Goal: Task Accomplishment & Management: Manage account settings

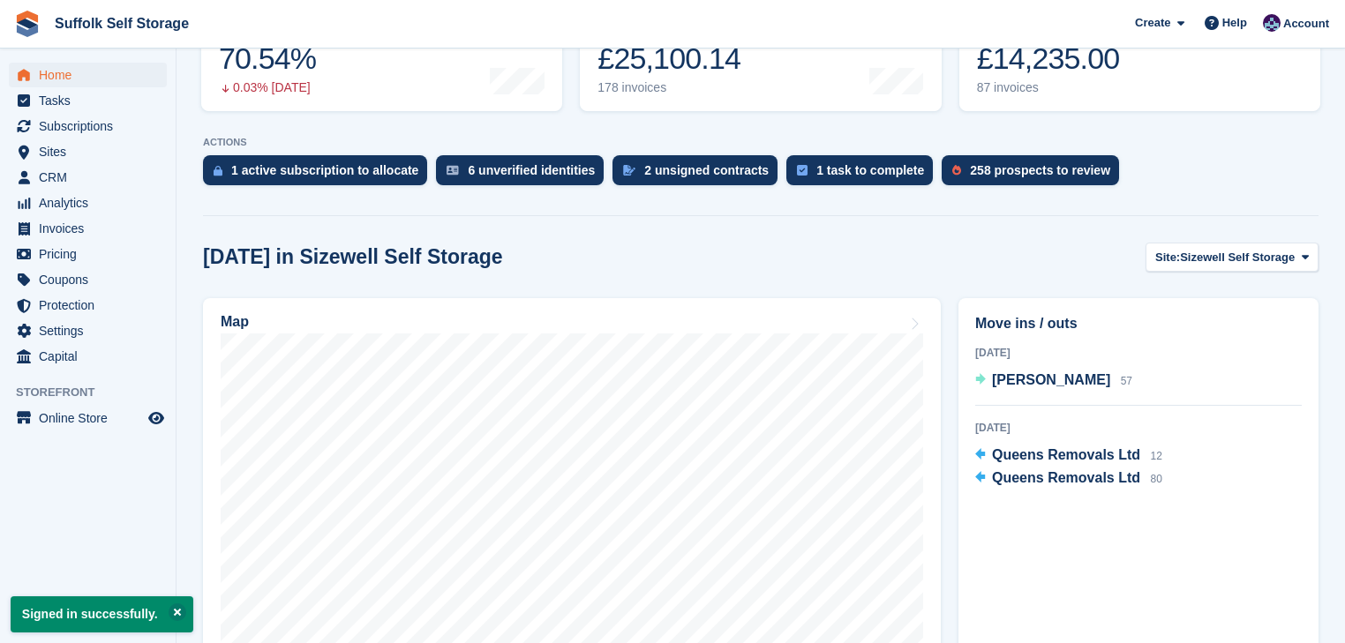
scroll to position [282, 0]
click at [1278, 253] on span "Sizewell Self Storage" at bounding box center [1237, 257] width 115 height 18
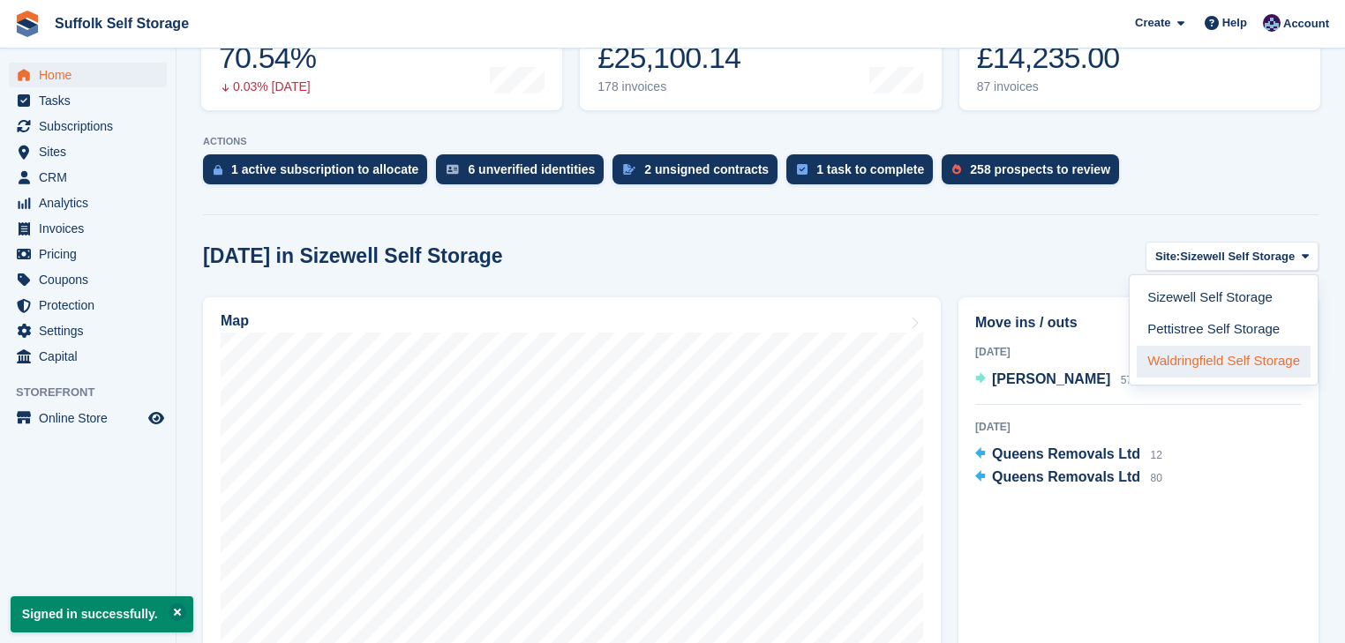
drag, startPoint x: 1192, startPoint y: 360, endPoint x: 1146, endPoint y: 358, distance: 46.8
click at [1191, 360] on link "Waldringfield Self Storage" at bounding box center [1224, 362] width 174 height 32
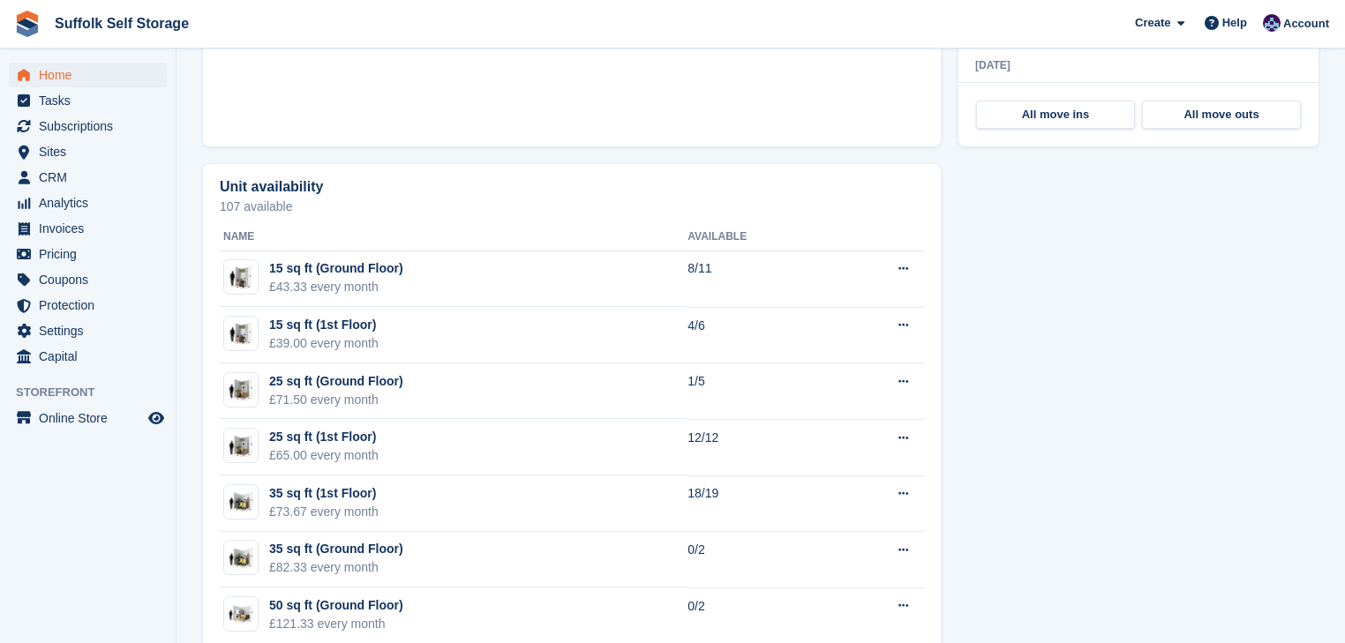
scroll to position [918, 0]
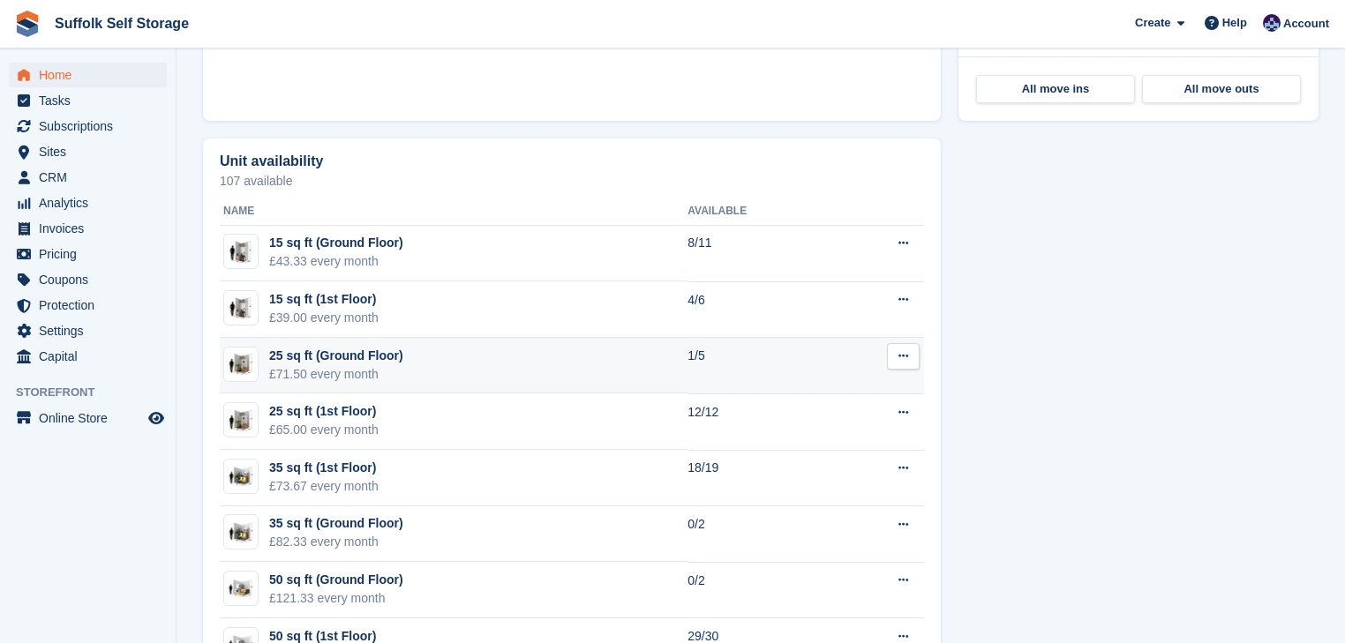
click at [522, 364] on td "25 sq ft (Ground Floor) £71.50 every month" at bounding box center [454, 366] width 468 height 56
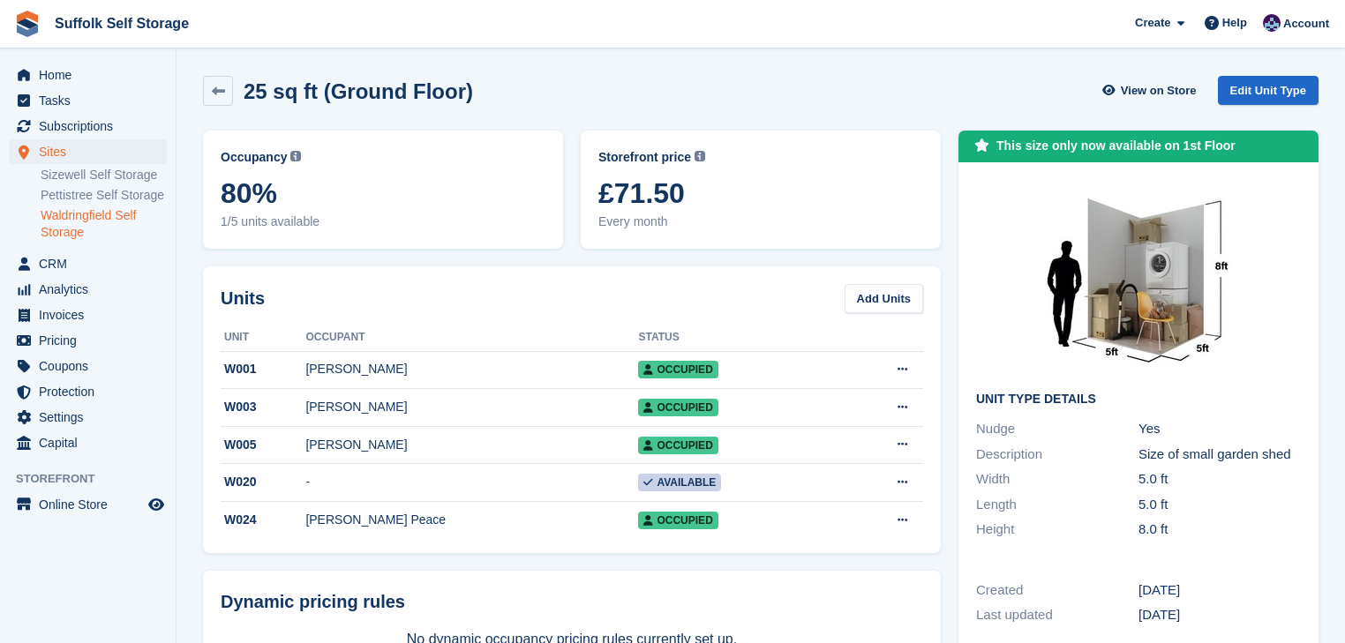
scroll to position [71, 0]
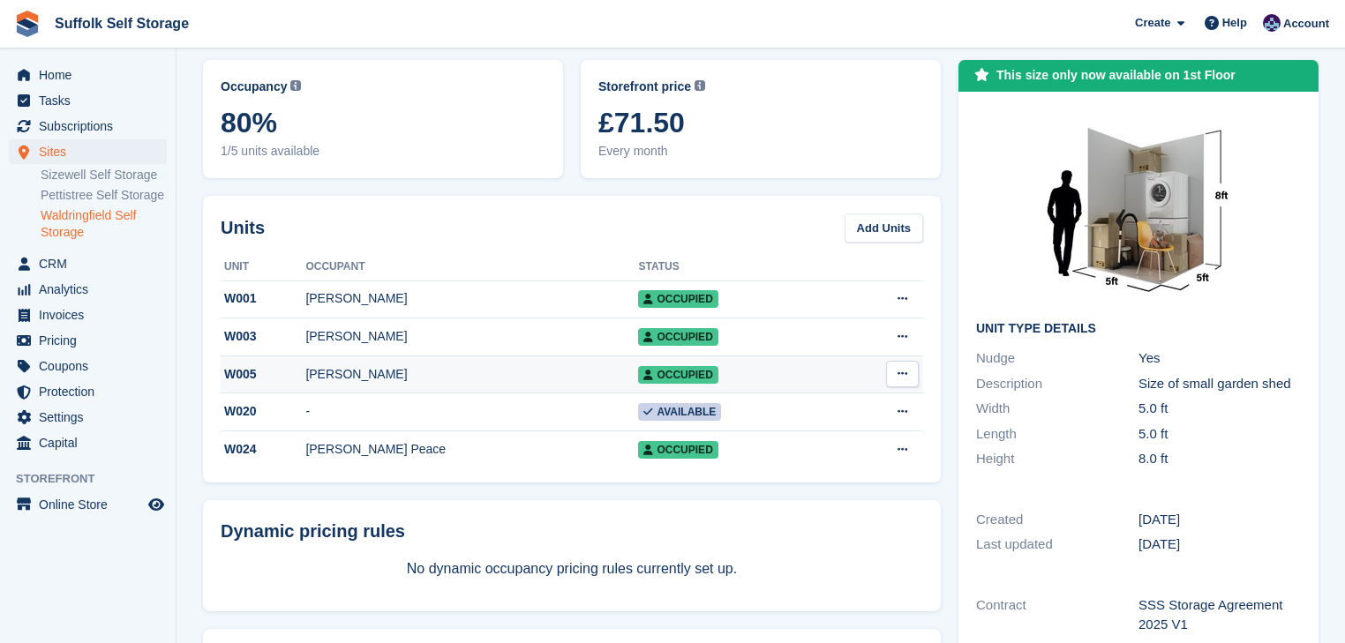
drag, startPoint x: 368, startPoint y: 408, endPoint x: 316, endPoint y: 390, distance: 55.0
click at [369, 406] on td "-" at bounding box center [471, 413] width 333 height 38
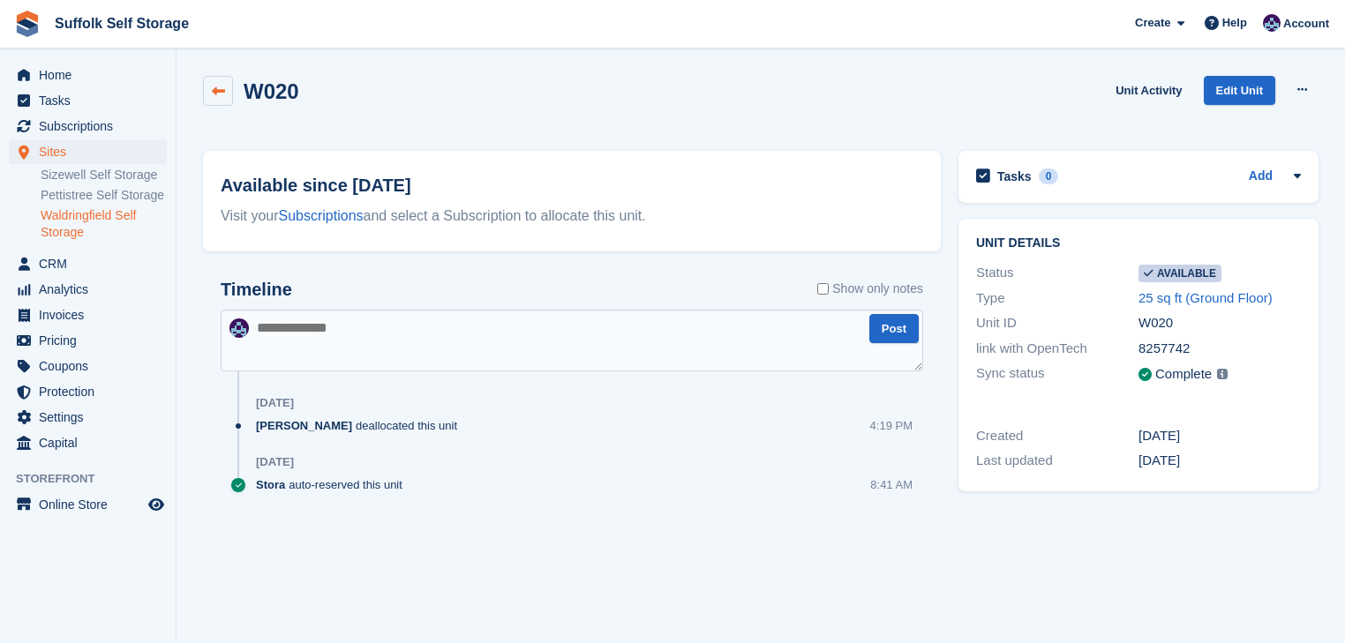
click at [220, 90] on icon at bounding box center [218, 91] width 13 height 13
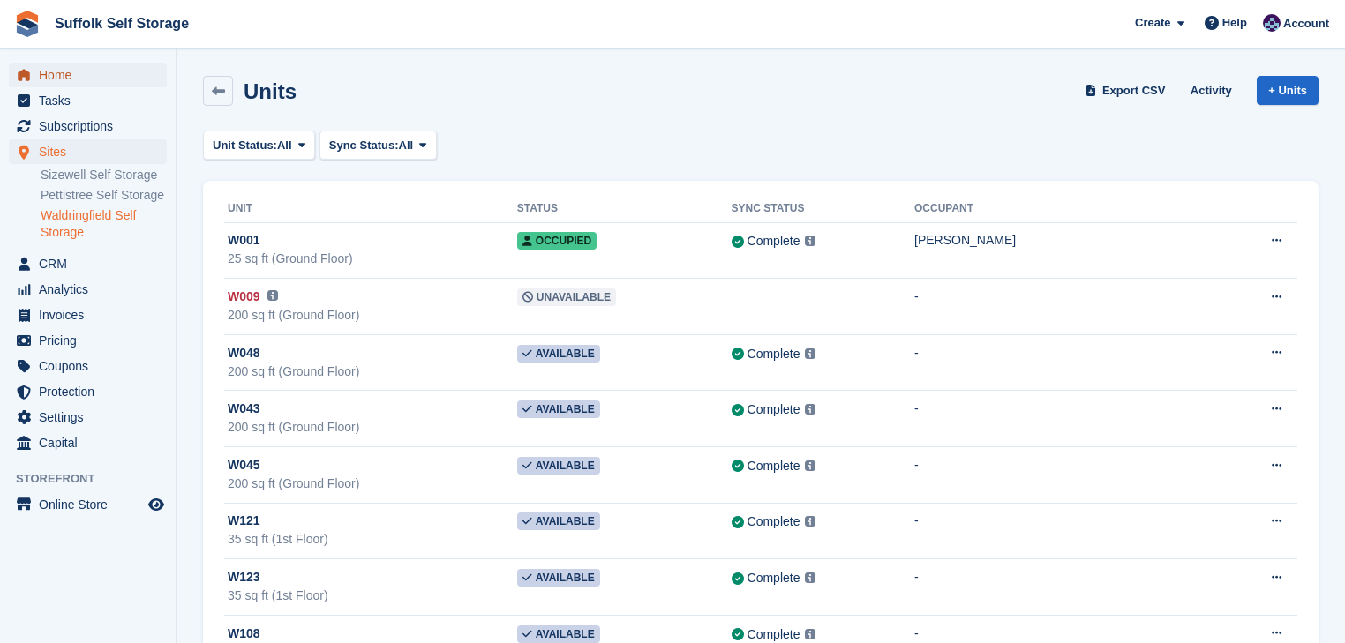
click at [60, 71] on span "Home" at bounding box center [92, 75] width 106 height 25
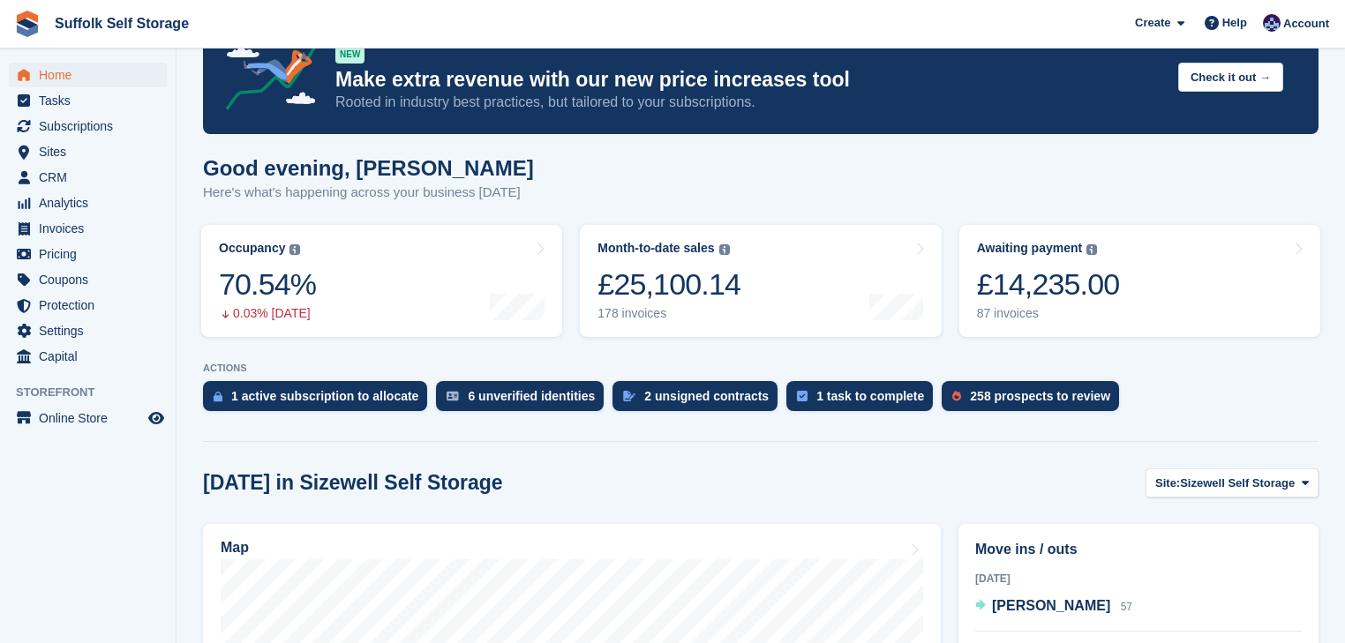
scroll to position [141, 0]
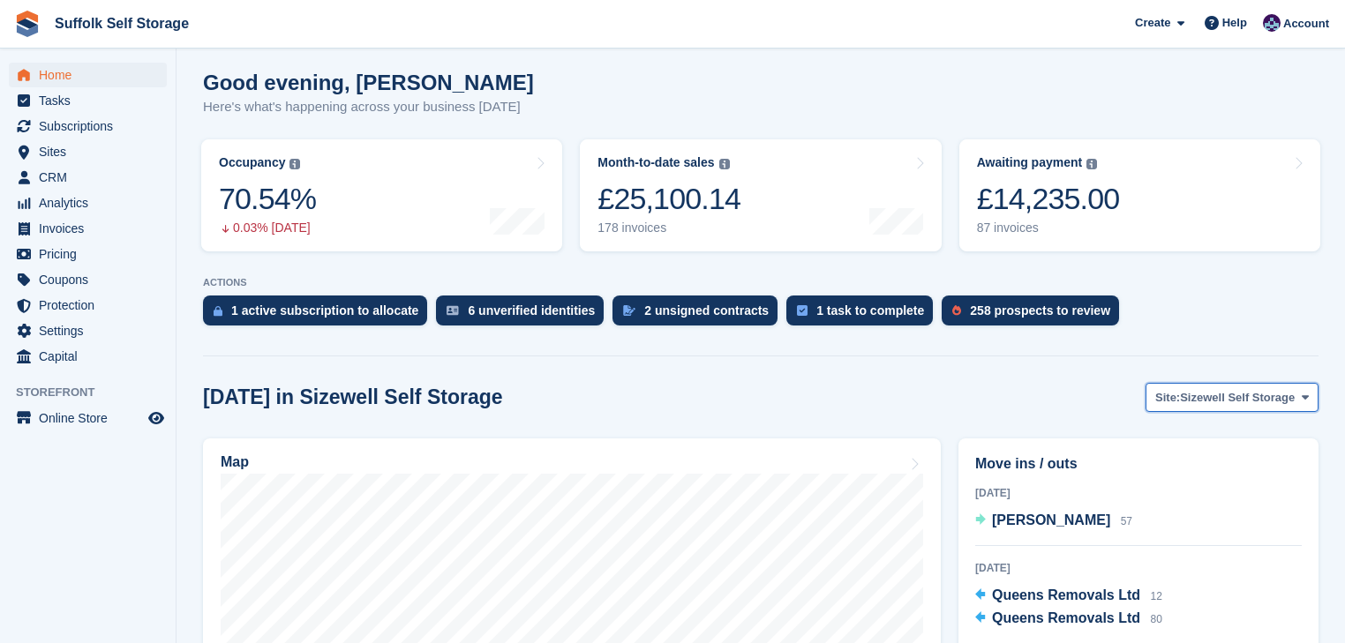
click at [1286, 401] on span "Sizewell Self Storage" at bounding box center [1237, 398] width 115 height 18
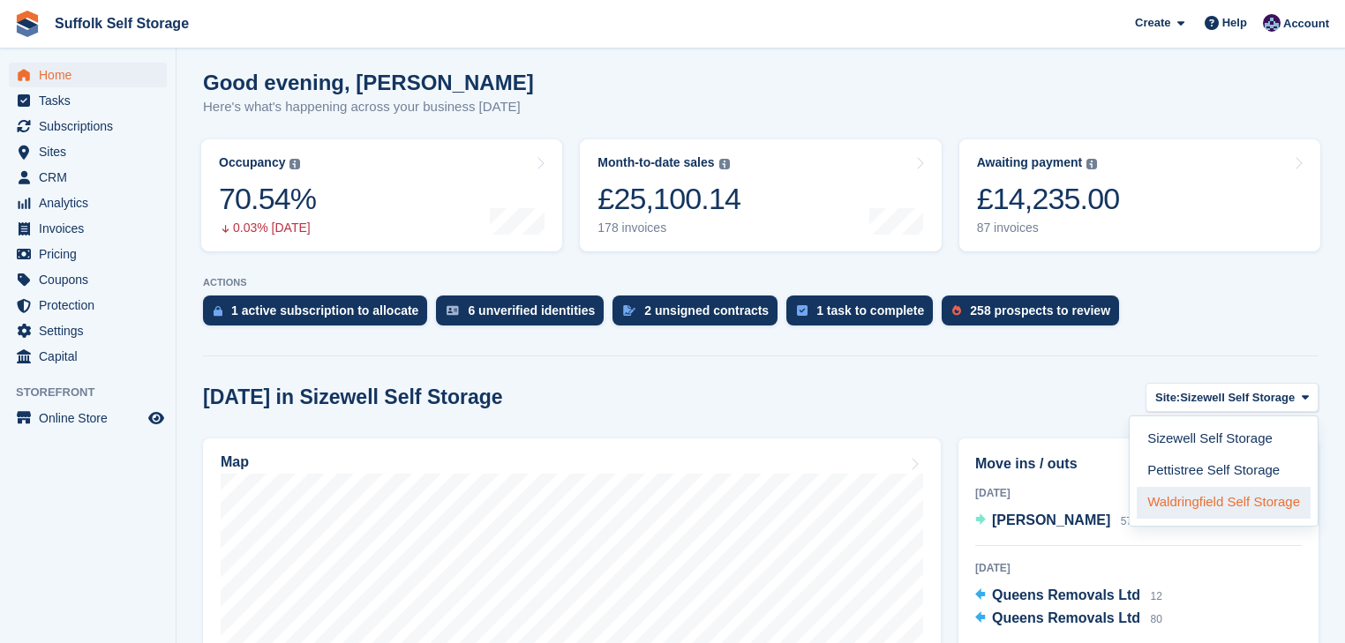
click at [1213, 515] on link "Waldringfield Self Storage" at bounding box center [1224, 503] width 174 height 32
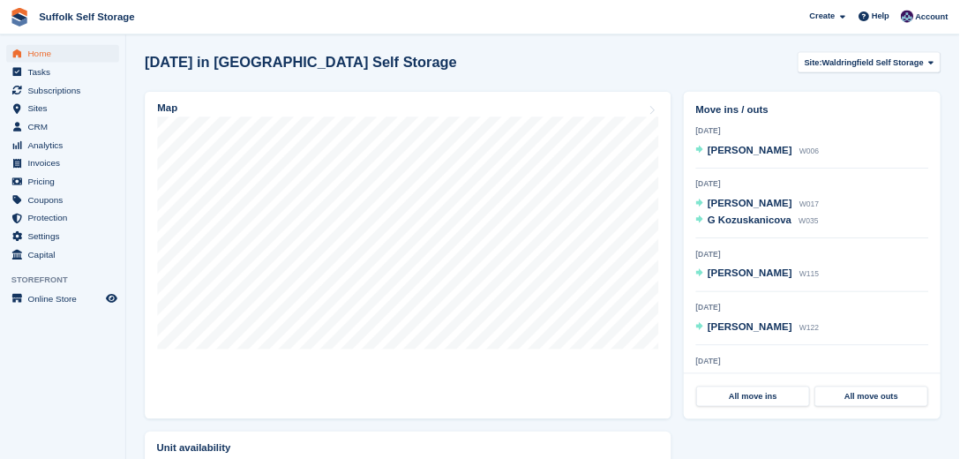
scroll to position [353, 0]
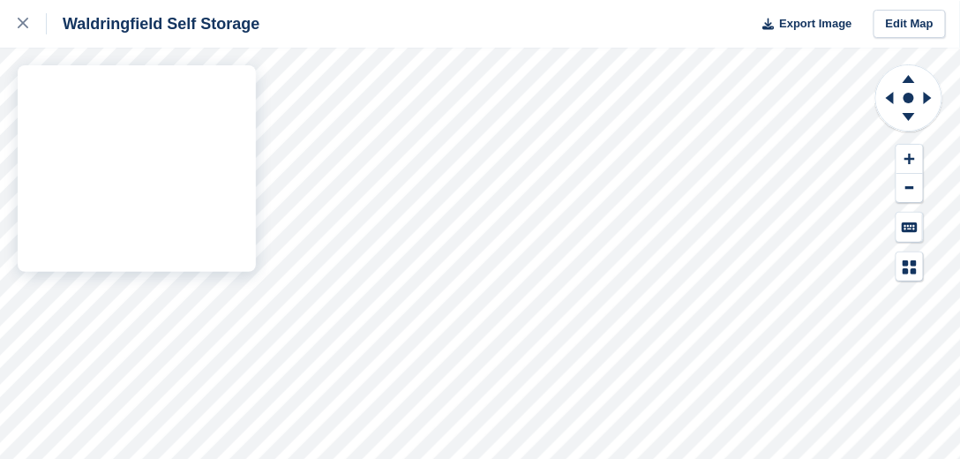
click at [166, 150] on div "Waldringfield Self Storage Export Image Edit Map" at bounding box center [480, 229] width 960 height 459
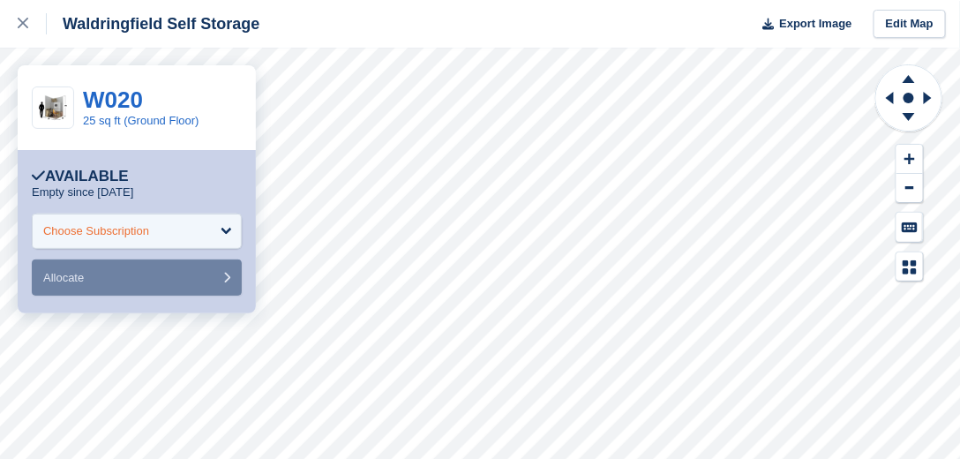
click at [184, 230] on div "Choose Subscription" at bounding box center [137, 231] width 210 height 35
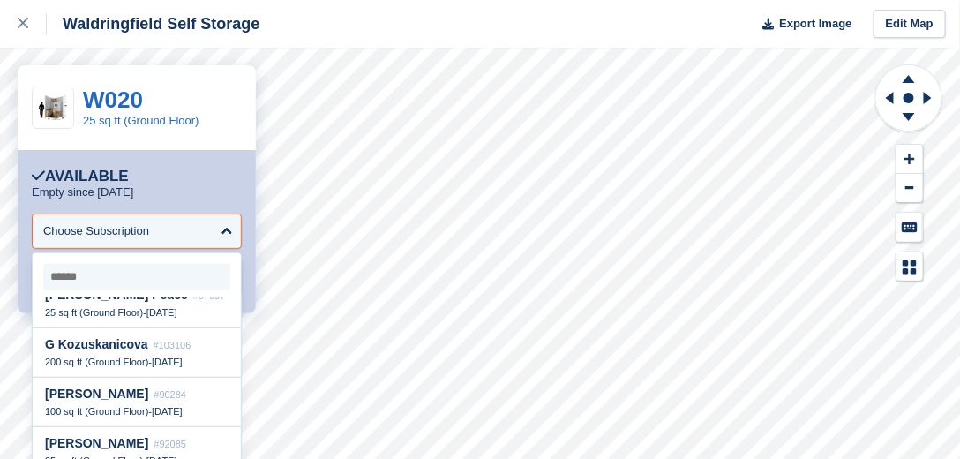
scroll to position [504, 0]
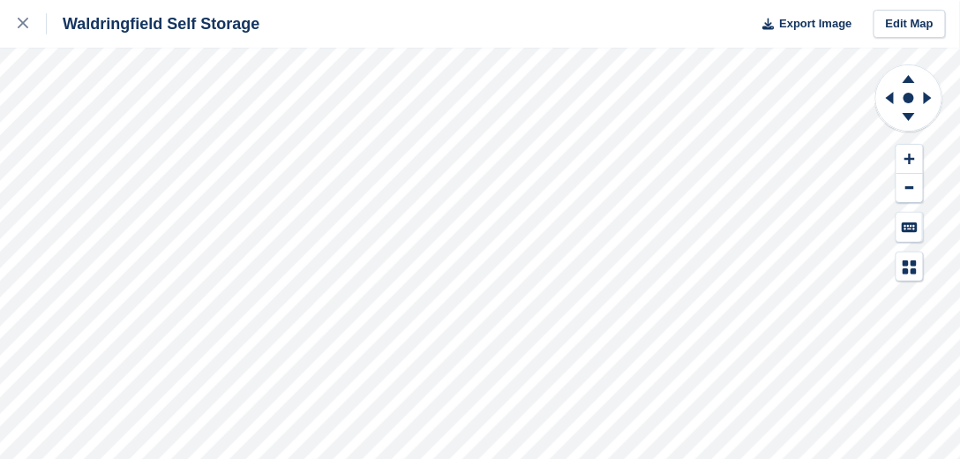
click at [184, 181] on div "Waldringfield Self Storage Export Image Edit Map" at bounding box center [480, 229] width 960 height 459
click at [184, 185] on div "Waldringfield Self Storage Export Image Edit Map" at bounding box center [480, 229] width 960 height 459
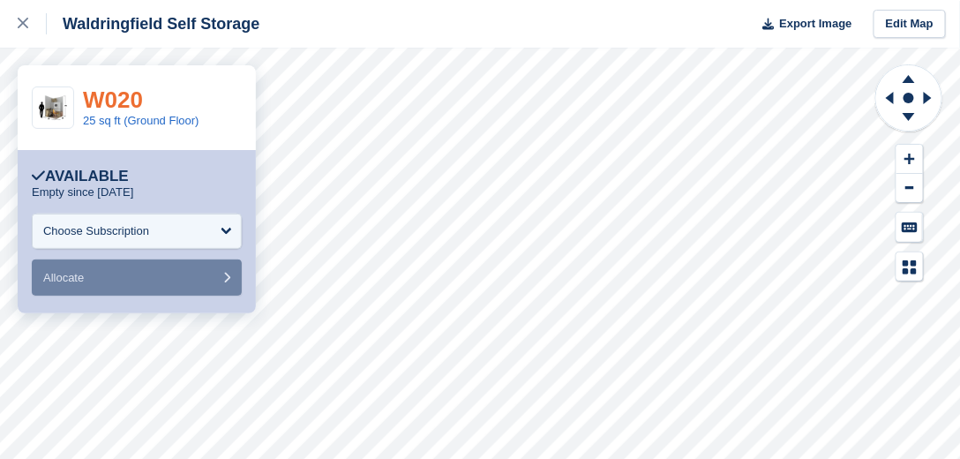
click at [107, 110] on link "W020" at bounding box center [113, 99] width 60 height 26
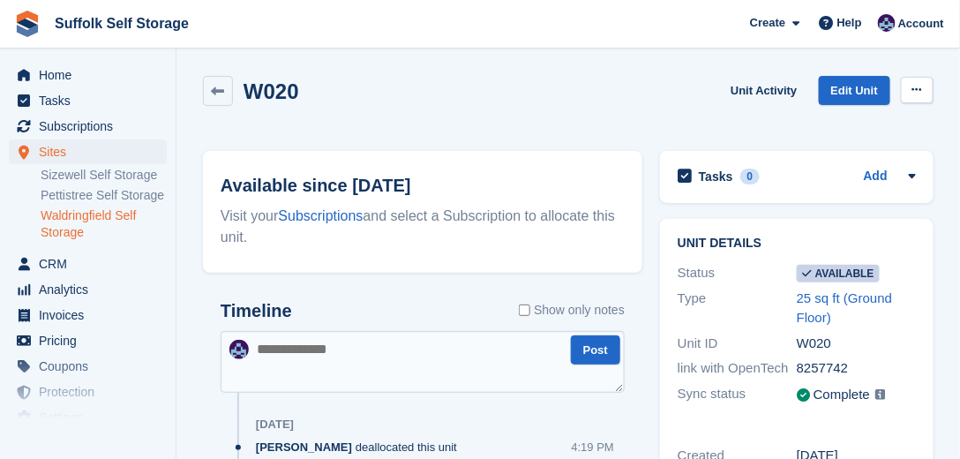
click at [911, 88] on button at bounding box center [917, 90] width 33 height 26
click at [809, 120] on p "Make unavailable" at bounding box center [849, 124] width 154 height 23
